Goal: Information Seeking & Learning: Learn about a topic

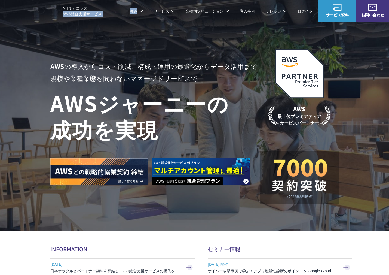
drag, startPoint x: 63, startPoint y: 14, endPoint x: 119, endPoint y: 15, distance: 55.5
click at [119, 15] on header "NHN テコラス AWS総合支援サービス 強み 強み C-Chorusの強み 管理ポータル 開発ロードマップ C-Chorusのサポート 資料を請求する まず…" at bounding box center [194, 11] width 389 height 22
copy header "AWS総合支援サービス 強み"
drag, startPoint x: 61, startPoint y: 7, endPoint x: 104, endPoint y: 16, distance: 43.8
click at [104, 16] on header "NHN テコラス AWS総合支援サービス 強み 強み C-Chorusの強み 管理ポータル 開発ロードマップ C-Chorusのサポート 資料を請求する まず…" at bounding box center [194, 11] width 389 height 22
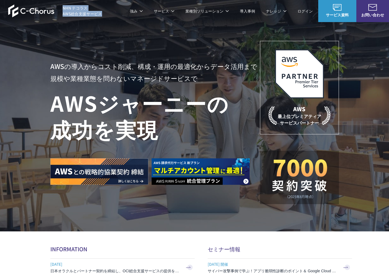
copy span "NHN テコラス AWS総合支援サービス"
click at [62, 30] on div "AWSの導入からコスト削減、 構成・運用の最適化からデータ活用まで 規模や業種業態を問わない マネージドサービスで AWS ジャーニーの 成功を実現 AWS …" at bounding box center [194, 115] width 389 height 231
drag, startPoint x: 62, startPoint y: 14, endPoint x: 106, endPoint y: 14, distance: 43.8
click at [106, 14] on header "NHN テコラス AWS総合支援サービス 強み 強み C-Chorusの強み 管理ポータル 開発ロードマップ C-Chorusのサポート 資料を請求する まず…" at bounding box center [194, 11] width 389 height 22
copy span "AWS総合支援サービス"
